Goal: Information Seeking & Learning: Learn about a topic

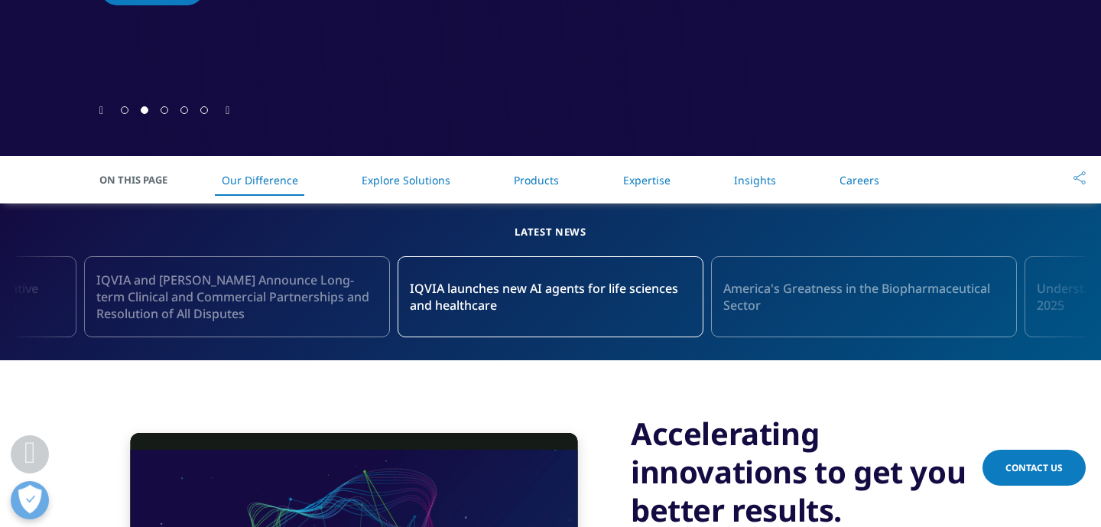
scroll to position [604, 0]
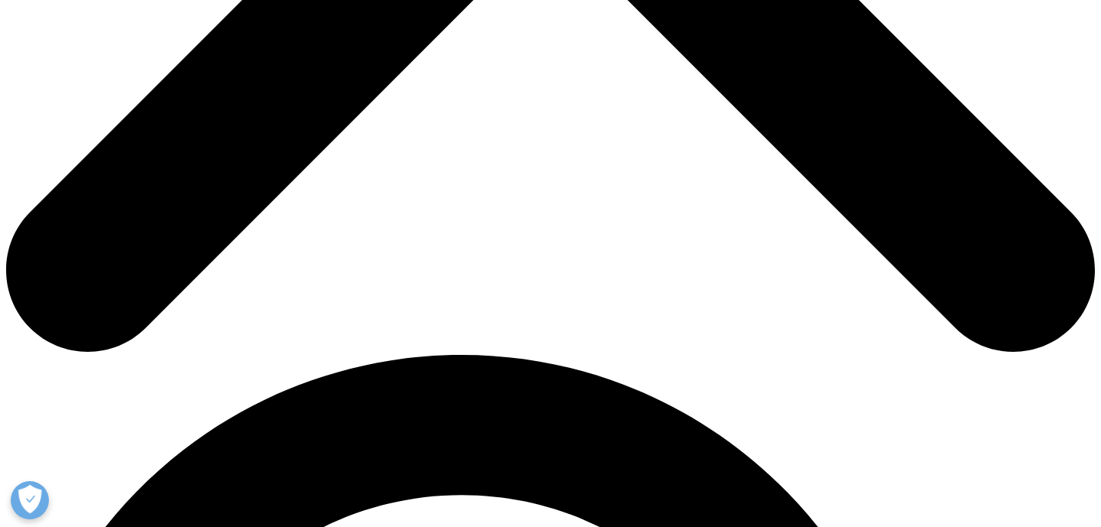
scroll to position [806, 0]
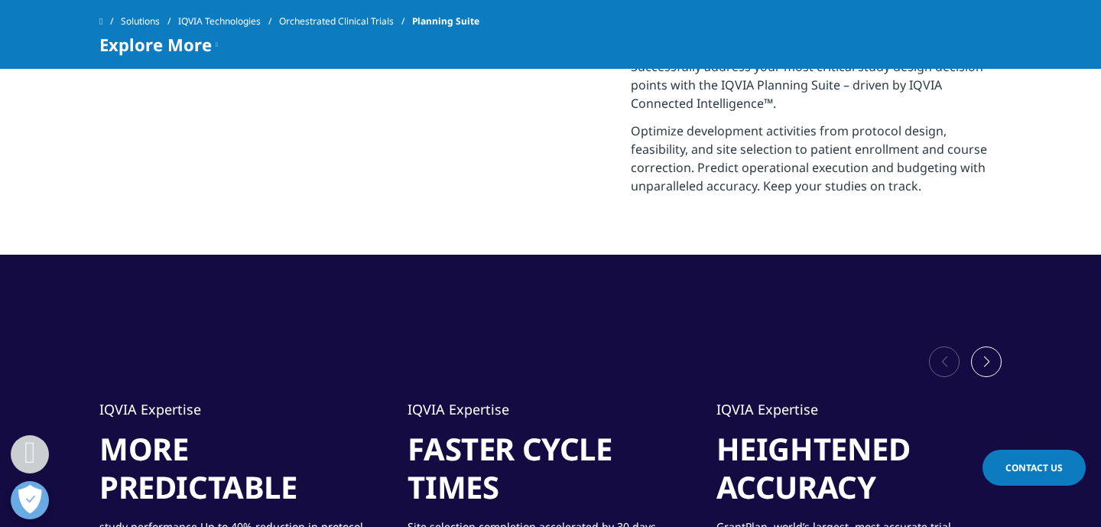
click at [992, 374] on div "Next slide" at bounding box center [986, 361] width 31 height 31
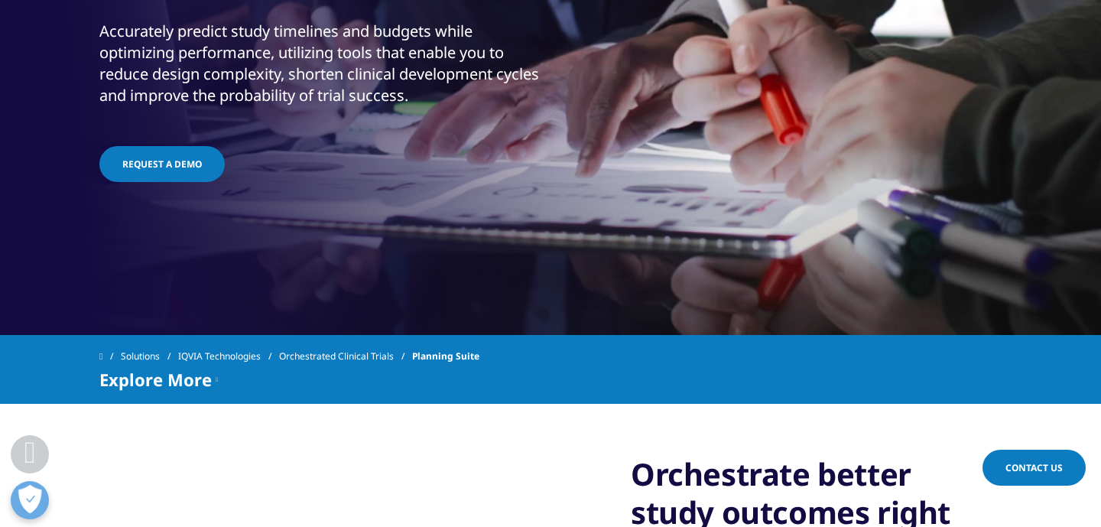
scroll to position [0, 0]
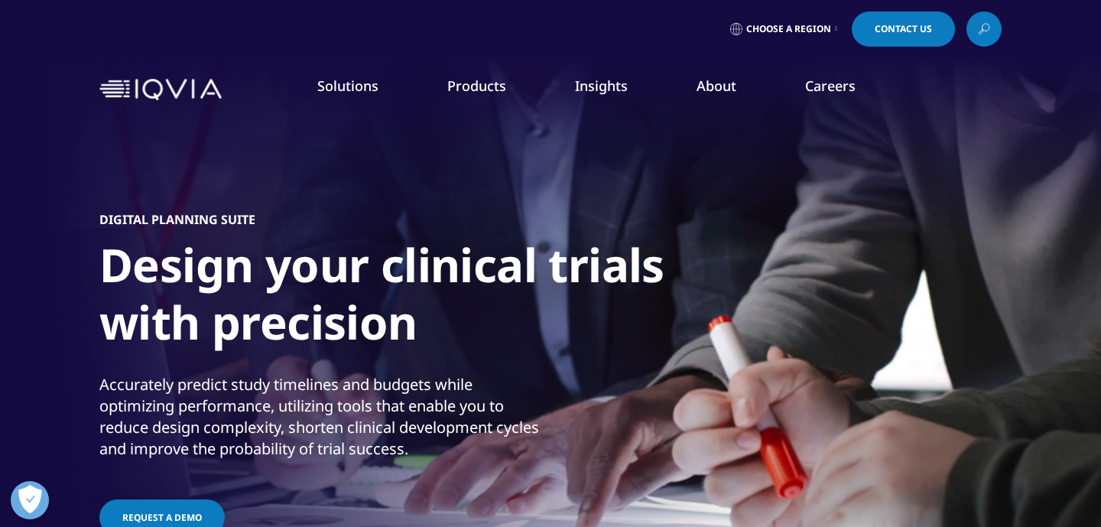
click at [955, 209] on img "Primary" at bounding box center [974, 206] width 162 height 109
click at [933, 325] on p "DCTs Deliver Big ROI" at bounding box center [974, 333] width 162 height 31
click at [921, 375] on div "WHITE PAPER DCTs Deliver Big ROI LEARN MORE" at bounding box center [974, 279] width 162 height 255
click at [921, 371] on link "LEARN MORE" at bounding box center [974, 368] width 162 height 13
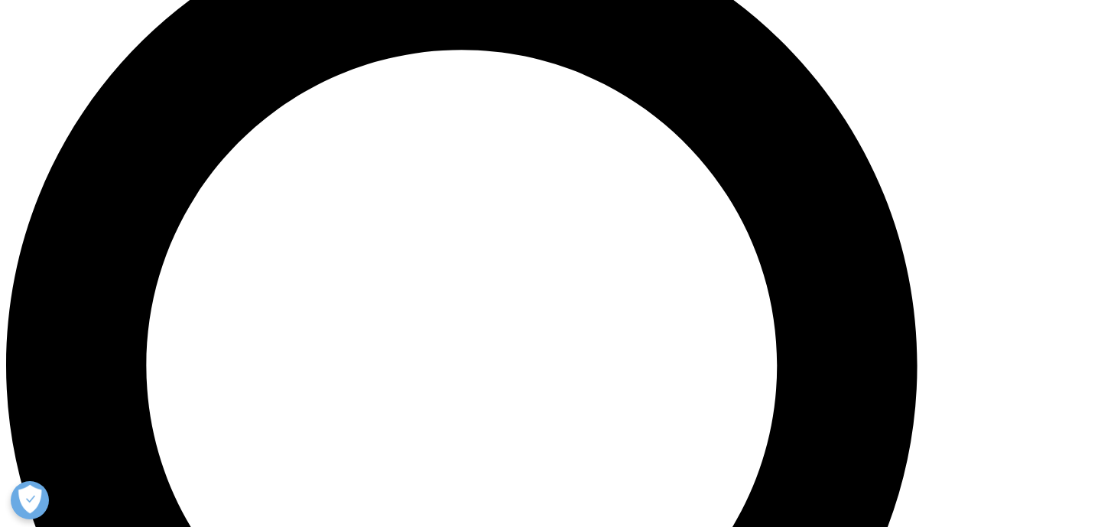
scroll to position [1206, 0]
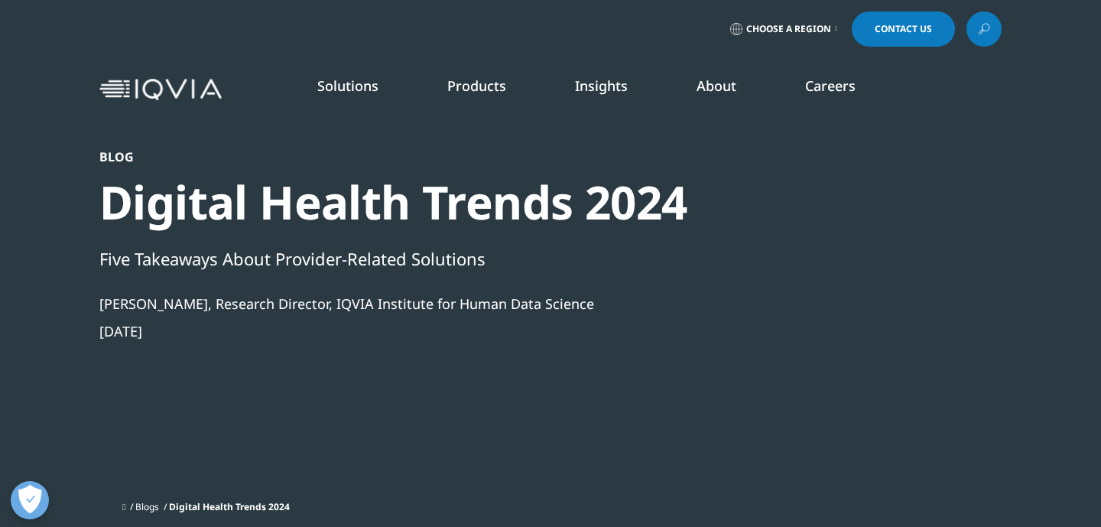
click at [817, 86] on link "Careers" at bounding box center [830, 85] width 50 height 18
click at [379, 307] on link "Clinical Research Associates" at bounding box center [415, 305] width 246 height 17
